Goal: Task Accomplishment & Management: Manage account settings

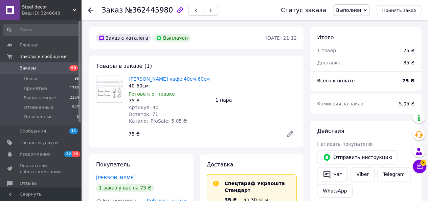
click at [34, 68] on span "Заказы" at bounding box center [41, 68] width 43 height 6
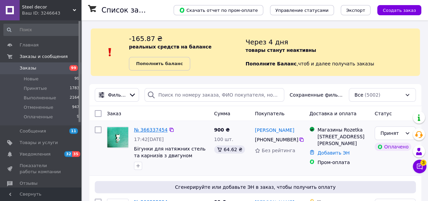
click at [147, 129] on link "№ 366337454" at bounding box center [150, 129] width 33 height 5
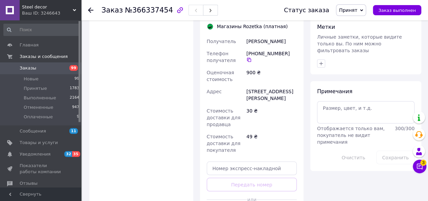
scroll to position [557, 0]
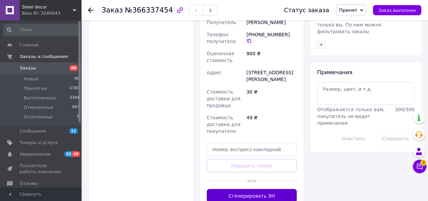
click at [278, 188] on button "Сгенерировать ЭН" at bounding box center [252, 195] width 90 height 14
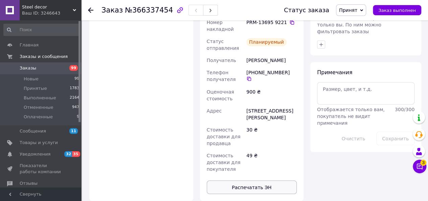
click at [266, 180] on button "Распечатать ЭН" at bounding box center [252, 187] width 90 height 14
click at [57, 71] on link "Заказы 99" at bounding box center [41, 67] width 83 height 11
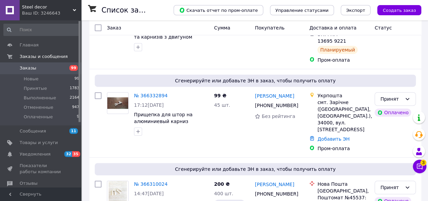
scroll to position [114, 0]
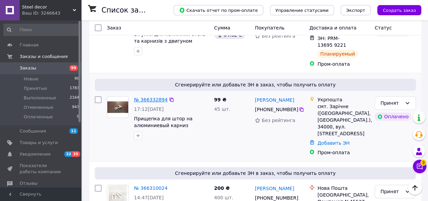
click at [146, 97] on link "№ 366332894" at bounding box center [150, 99] width 33 height 5
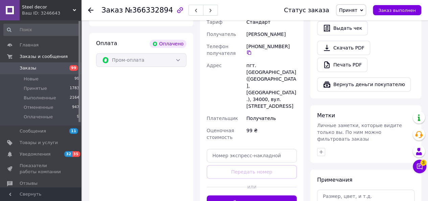
scroll to position [413, 0]
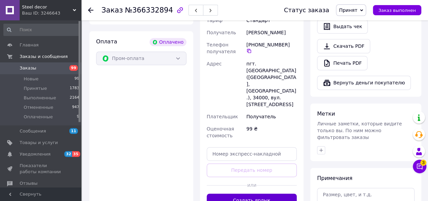
click at [264, 193] on button "Создать ярлык" at bounding box center [252, 200] width 90 height 14
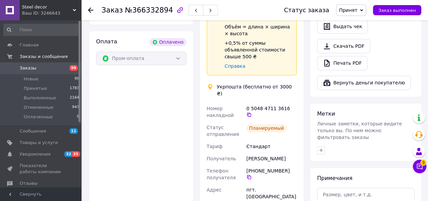
click at [48, 67] on span "Заказы" at bounding box center [41, 68] width 43 height 6
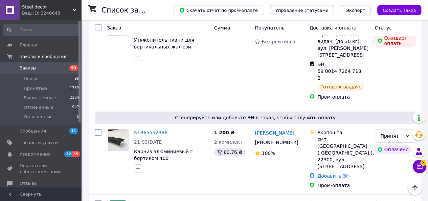
scroll to position [1145, 0]
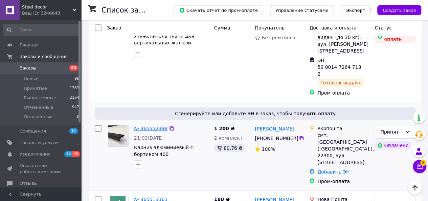
click at [139, 125] on link "№ 365552398" at bounding box center [150, 127] width 33 height 5
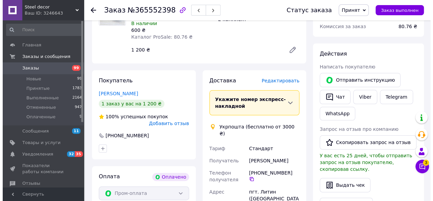
scroll to position [292, 0]
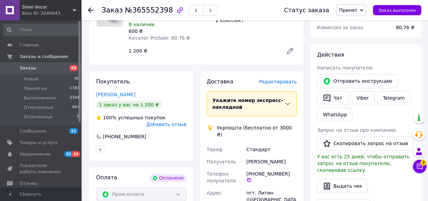
click at [275, 79] on span "Редактировать" at bounding box center [278, 81] width 38 height 5
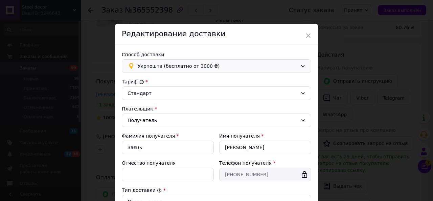
click at [268, 67] on span "Укрпошта (бесплатно от 3000 ₴)" at bounding box center [218, 65] width 160 height 7
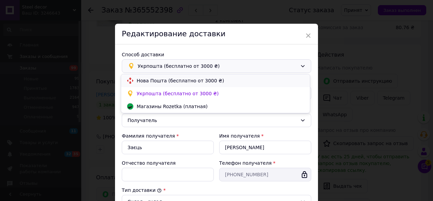
click at [228, 78] on span "Нова Пошта (бесплатно от 3000 ₴)" at bounding box center [221, 80] width 168 height 7
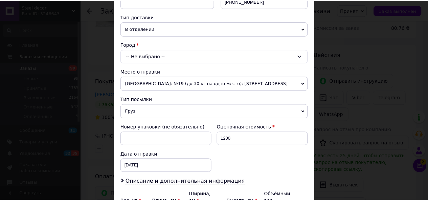
scroll to position [147, 0]
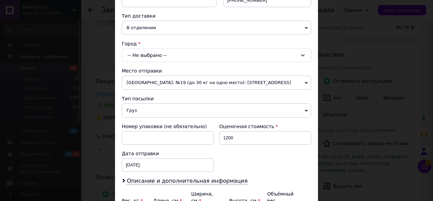
click at [263, 49] on div "-- Не выбрано --" at bounding box center [216, 55] width 189 height 14
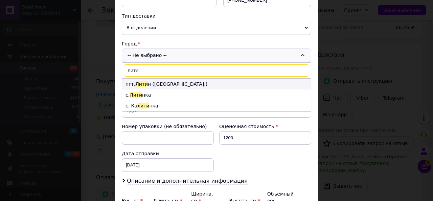
type input "лити"
click at [184, 82] on li "пгт. Лити н ([GEOGRAPHIC_DATA].)" at bounding box center [216, 83] width 189 height 11
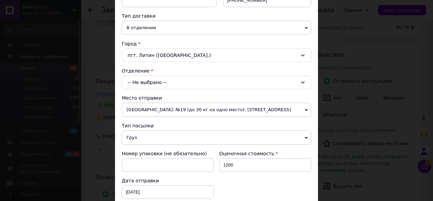
click at [181, 75] on div "-- Не выбрано --" at bounding box center [216, 82] width 189 height 14
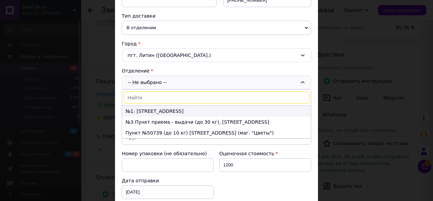
click at [176, 111] on li "№1: [STREET_ADDRESS]" at bounding box center [216, 111] width 189 height 11
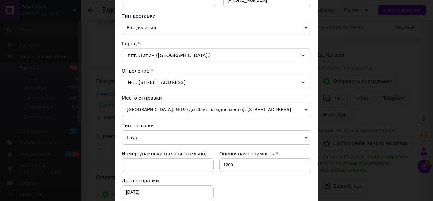
click at [162, 107] on span "[GEOGRAPHIC_DATA]: №19 (до 30 кг на одно место): [STREET_ADDRESS]" at bounding box center [216, 109] width 189 height 14
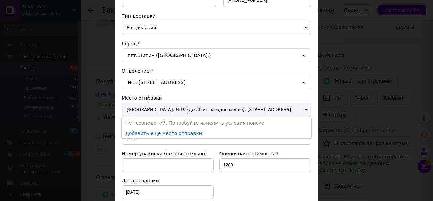
click at [162, 107] on span "[GEOGRAPHIC_DATA]: №19 (до 30 кг на одно место): [STREET_ADDRESS]" at bounding box center [216, 109] width 189 height 14
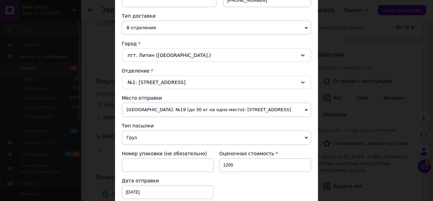
drag, startPoint x: 425, startPoint y: 48, endPoint x: 432, endPoint y: 81, distance: 33.4
click at [432, 81] on div "× Редактирование доставки Способ доставки Нова Пошта (бесплатно от 3000 ₴) Плат…" at bounding box center [216, 100] width 433 height 201
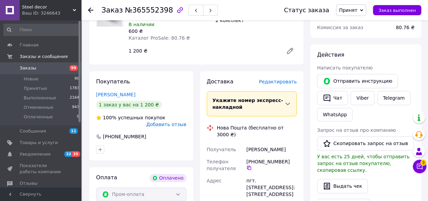
click at [265, 97] on div "Укажите номер экспресс-накладной" at bounding box center [248, 104] width 72 height 14
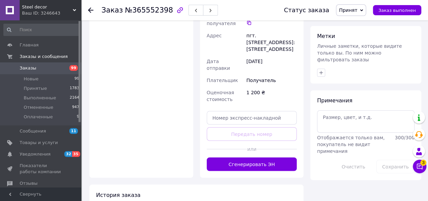
scroll to position [531, 0]
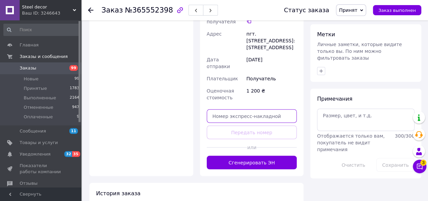
click at [249, 109] on input "text" at bounding box center [252, 116] width 90 height 14
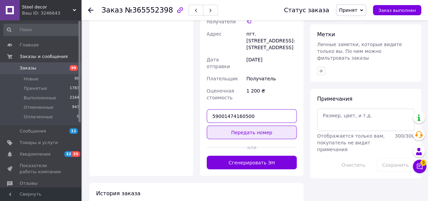
type input "59001474160500"
click at [252, 125] on button "Передать номер" at bounding box center [252, 132] width 90 height 14
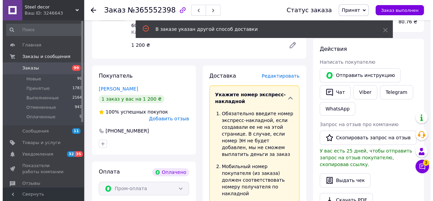
scroll to position [295, 0]
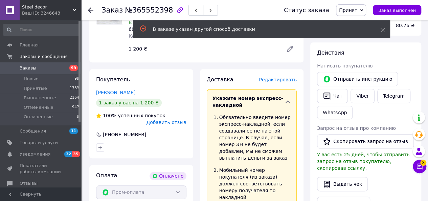
click at [283, 77] on span "Редактировать" at bounding box center [278, 79] width 38 height 5
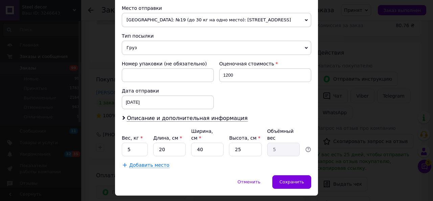
scroll to position [245, 0]
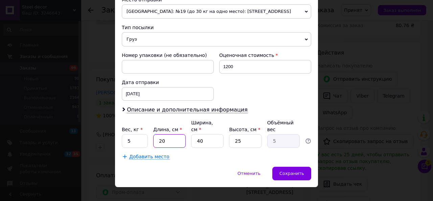
click at [171, 135] on input "20" at bounding box center [169, 141] width 32 height 14
type input "2"
type input "0.5"
type input "2"
type input "0.5"
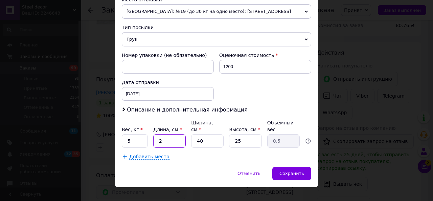
type input "20"
type input "5"
type input "200"
type input "50"
type input "200"
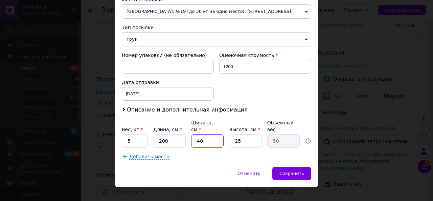
click at [203, 135] on input "40" at bounding box center [207, 141] width 32 height 14
type input "4"
type input "5"
type input "1"
type input "1.25"
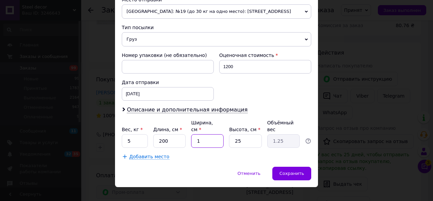
type input "10"
type input "12.5"
type input "10"
click at [240, 134] on input "25" at bounding box center [245, 141] width 32 height 14
type input "2"
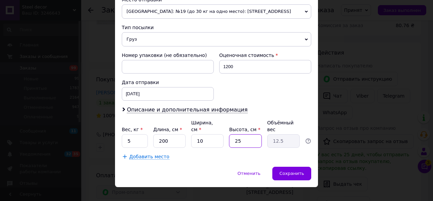
type input "1"
type input "0.5"
type input "10"
type input "5"
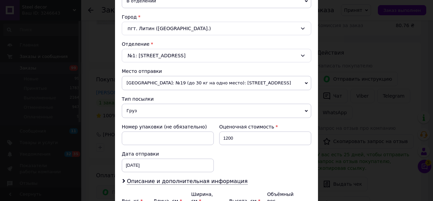
scroll to position [164, 0]
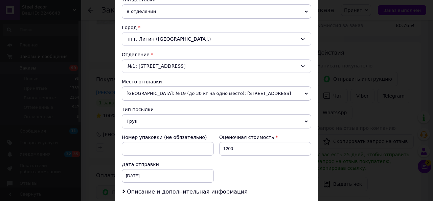
type input "10"
click at [287, 87] on span "[GEOGRAPHIC_DATA]: №19 (до 30 кг на одно место): [STREET_ADDRESS]" at bounding box center [216, 93] width 189 height 14
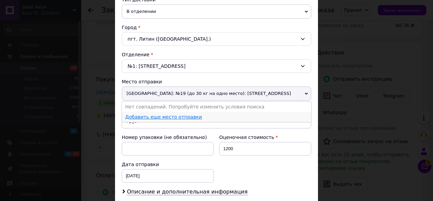
click at [160, 114] on link "Добавить еще место отправки" at bounding box center [163, 116] width 77 height 5
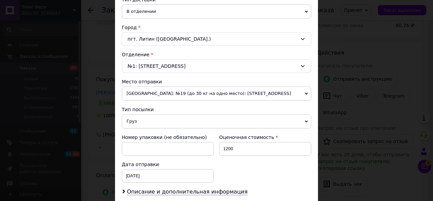
click at [228, 88] on span "[GEOGRAPHIC_DATA]: №19 (до 30 кг на одно место): [STREET_ADDRESS]" at bounding box center [216, 93] width 189 height 14
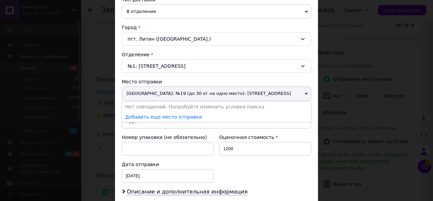
click at [283, 89] on span "[GEOGRAPHIC_DATA]: №19 (до 30 кг на одно место): [STREET_ADDRESS]" at bounding box center [216, 93] width 189 height 14
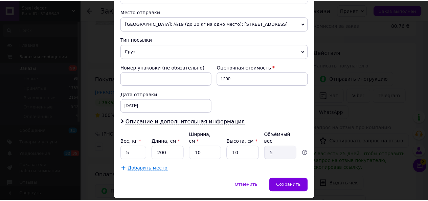
scroll to position [245, 0]
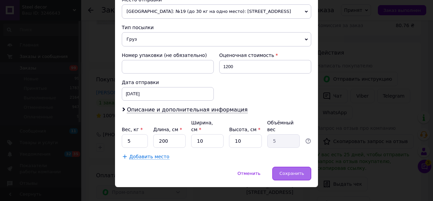
click at [292, 170] on span "Сохранить" at bounding box center [291, 172] width 25 height 5
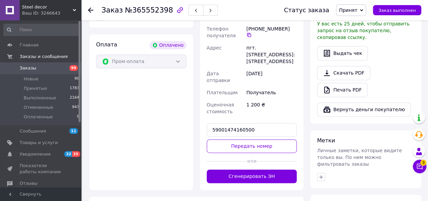
scroll to position [439, 0]
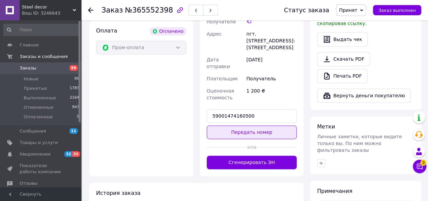
click at [267, 125] on button "Передать номер" at bounding box center [252, 132] width 90 height 14
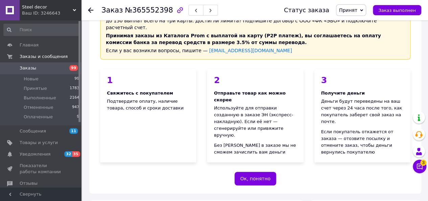
scroll to position [30, 0]
